Goal: Transaction & Acquisition: Purchase product/service

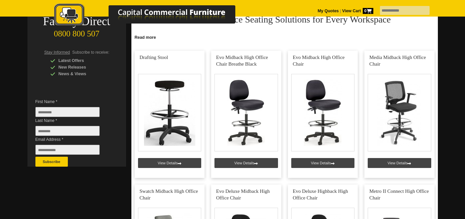
scroll to position [140, 0]
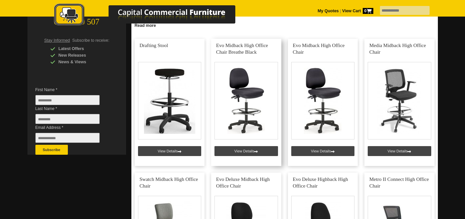
click at [245, 150] on link at bounding box center [246, 102] width 70 height 127
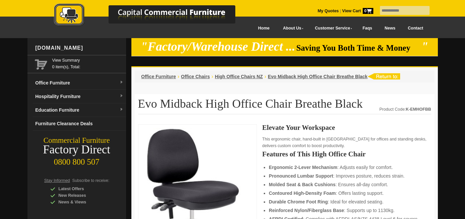
click at [358, 104] on h1 "Evo Midback High Office Chair Breathe Black" at bounding box center [284, 105] width 293 height 17
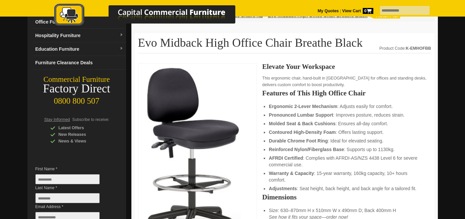
scroll to position [62, 0]
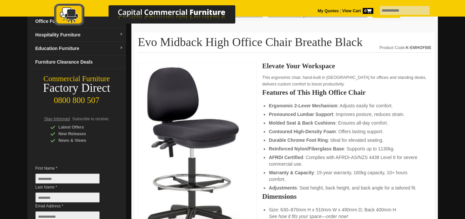
click at [371, 140] on li "Durable Chrome Foot Ring : Ideal for elevated seating." at bounding box center [347, 140] width 156 height 7
